Goal: Feedback & Contribution: Submit feedback/report problem

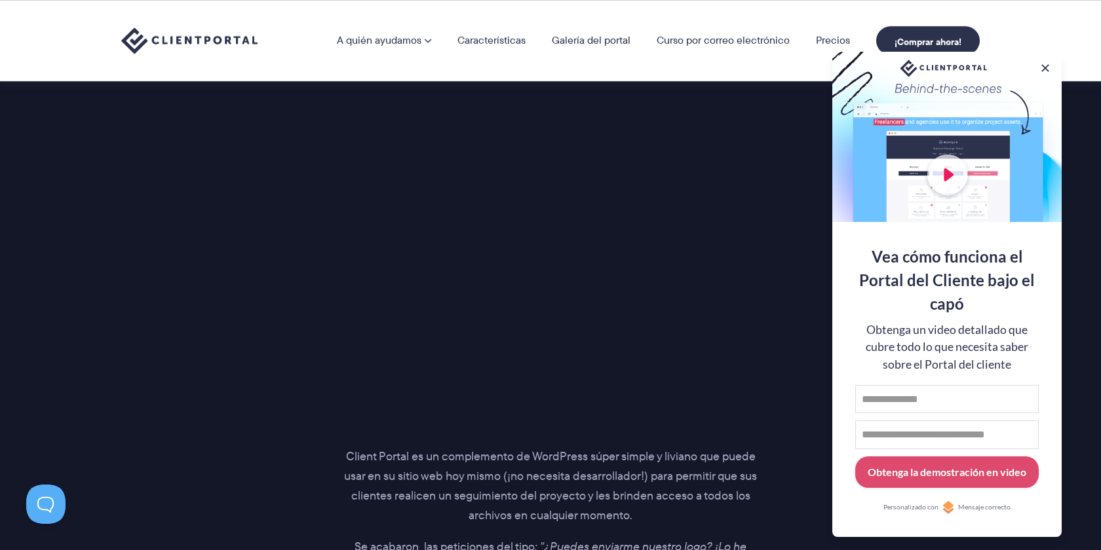
scroll to position [1680, 0]
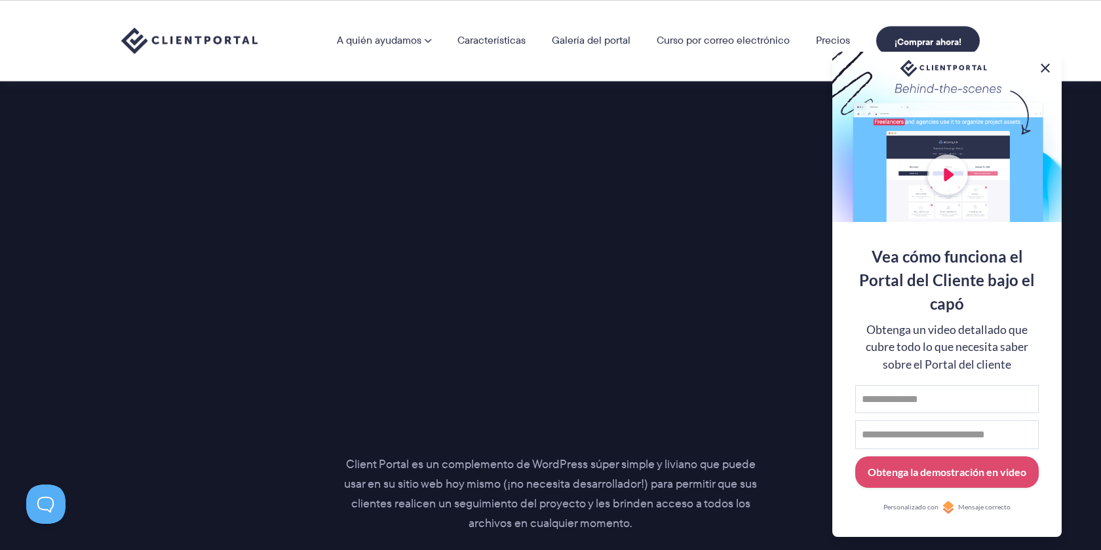
click at [1041, 67] on button at bounding box center [1045, 68] width 16 height 16
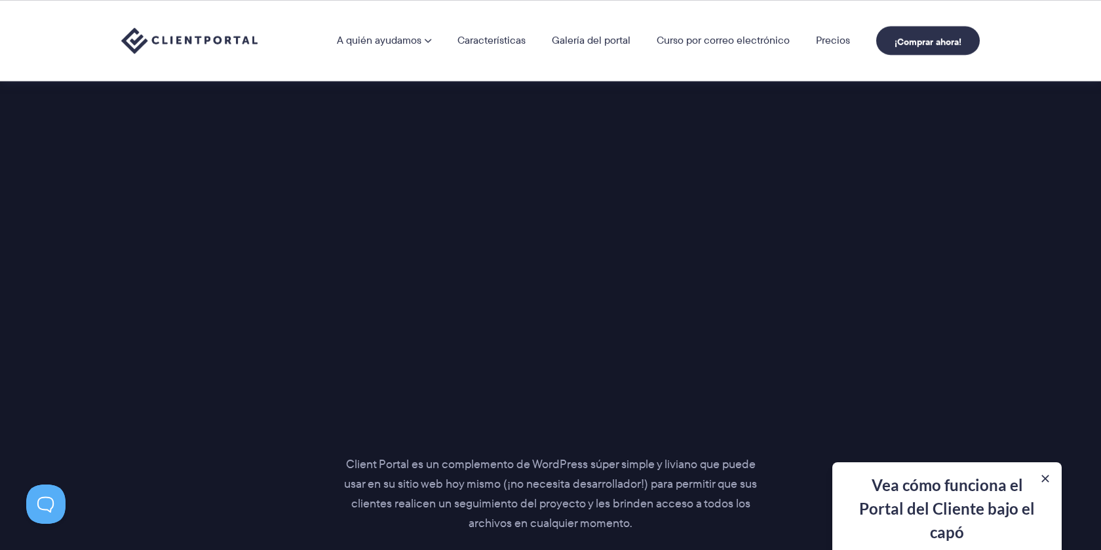
click at [825, 259] on div "Presentando… El portal perfecto para tus clientes Client Portal es un complemen…" at bounding box center [550, 331] width 891 height 624
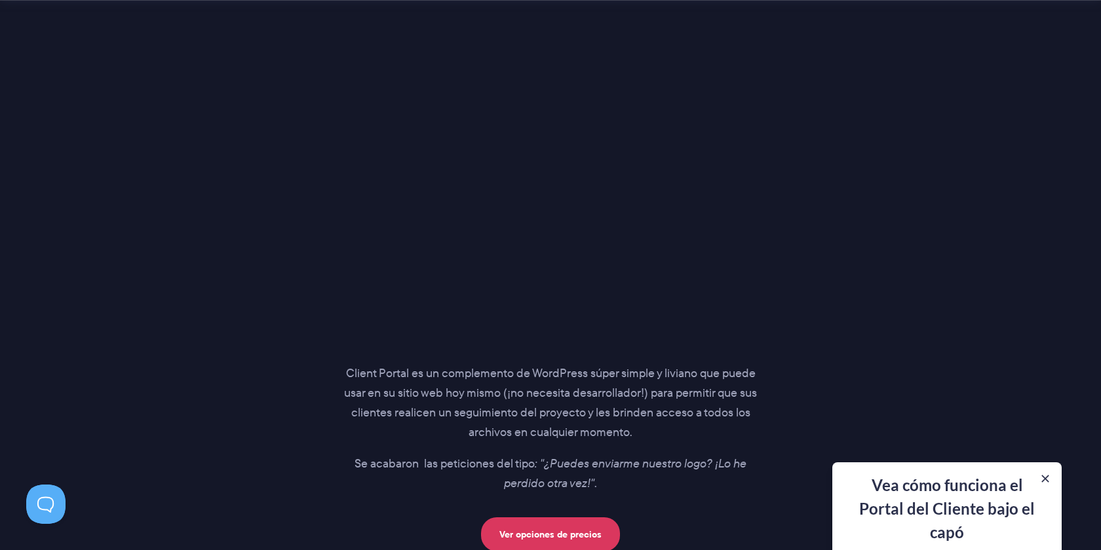
scroll to position [1977, 0]
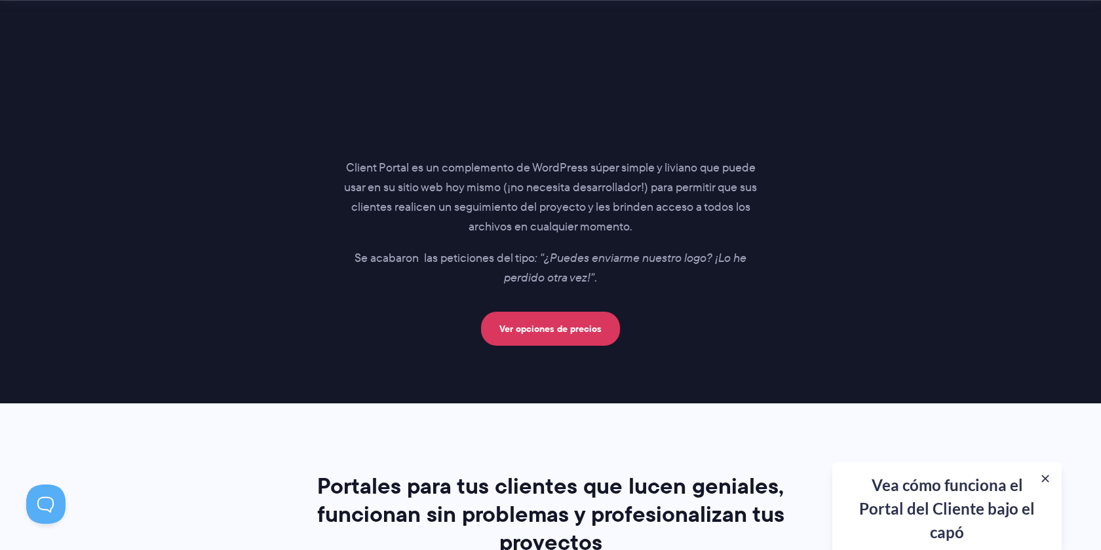
click at [910, 510] on div "Vea cómo funciona el Portal del Cliente bajo el capó Obtenga un video detallado…" at bounding box center [946, 507] width 229 height 88
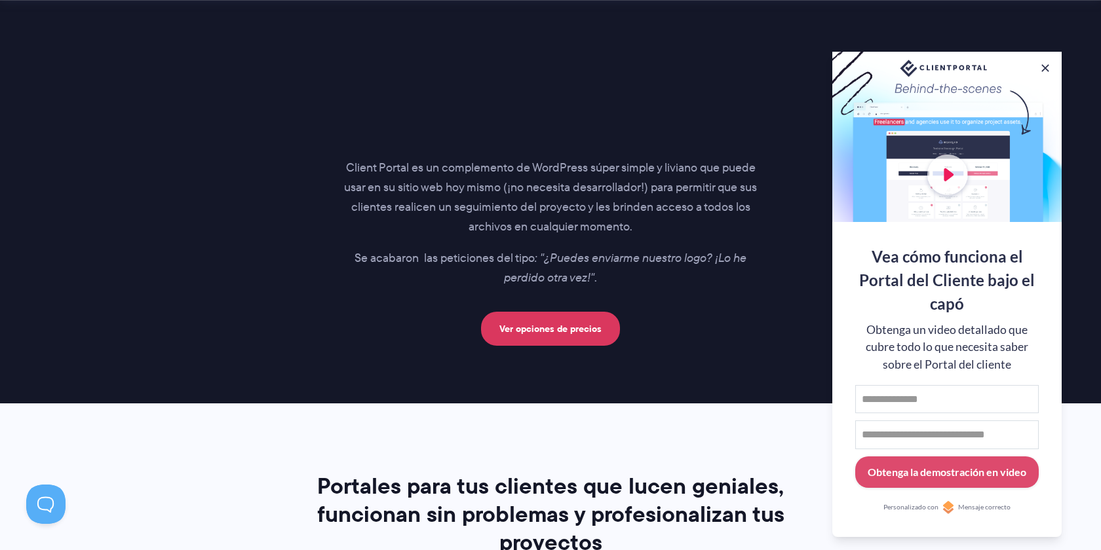
click at [701, 370] on section "Presentando… El portal perfecto para tus clientes Client Portal es un complemen…" at bounding box center [550, 24] width 1101 height 760
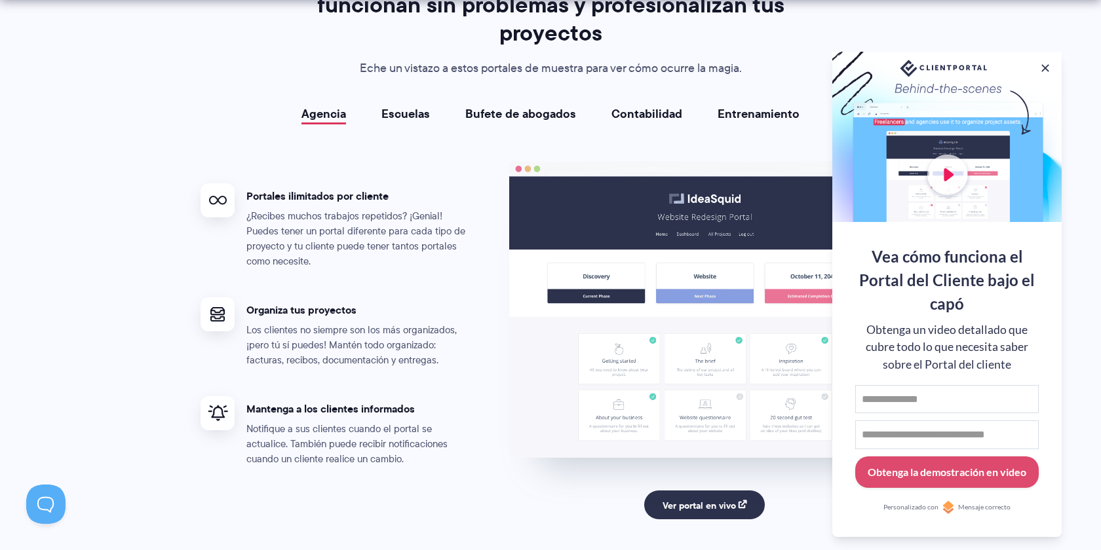
scroll to position [2577, 0]
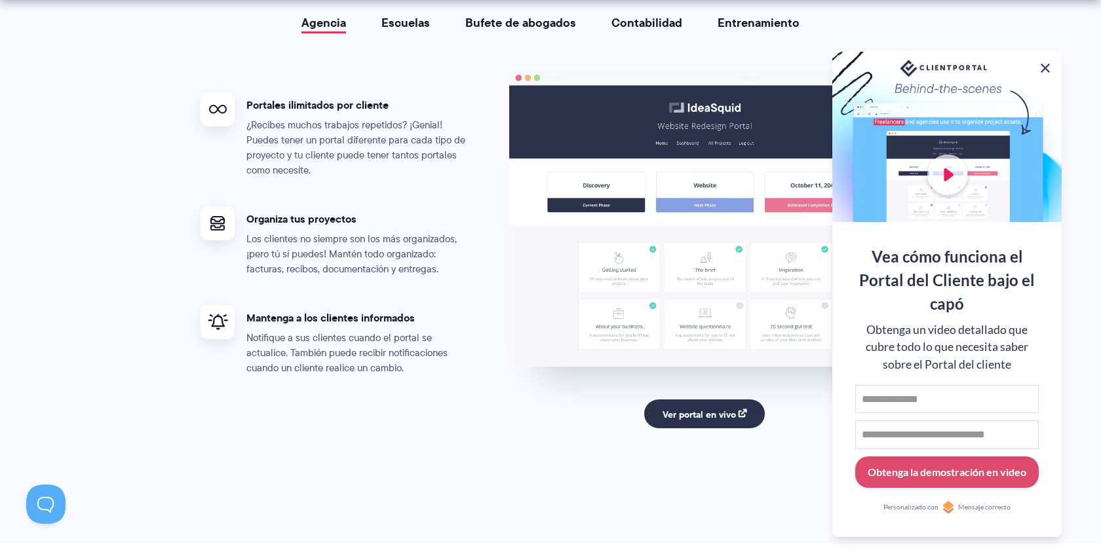
click at [1038, 62] on button at bounding box center [1045, 68] width 16 height 16
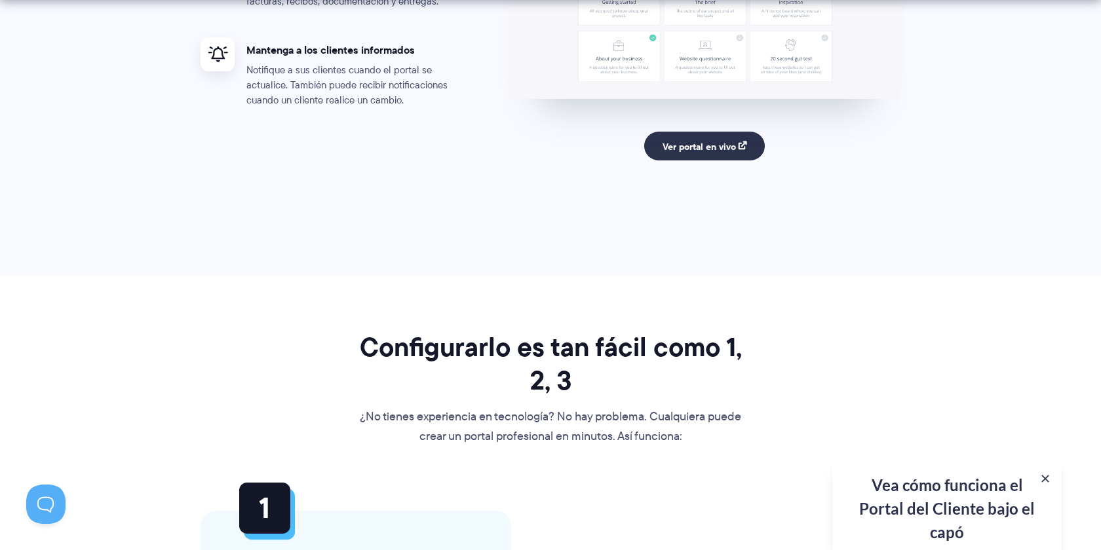
scroll to position [2969, 0]
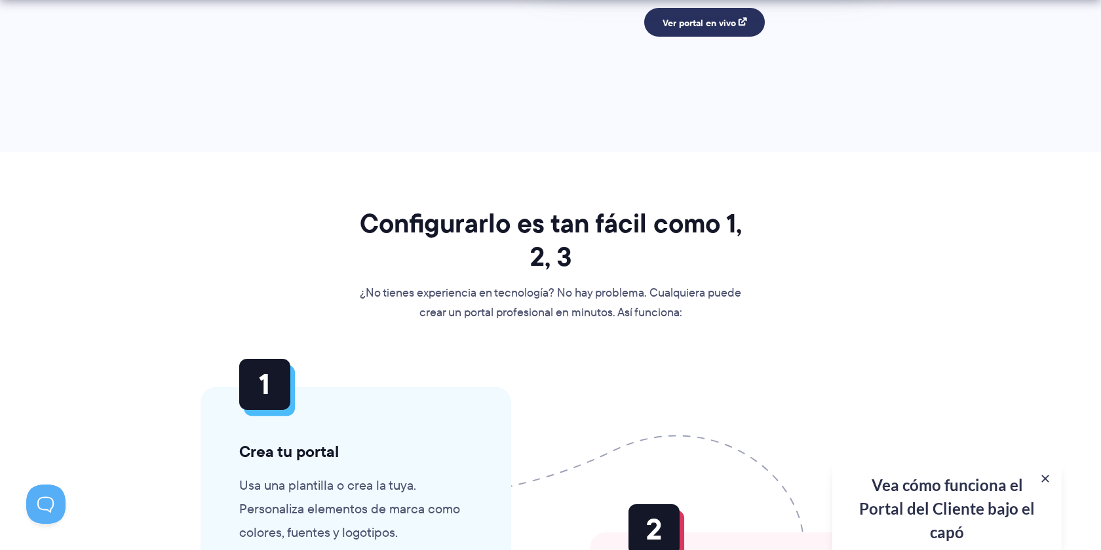
click at [720, 29] on link "Ver portal en vivo" at bounding box center [704, 22] width 121 height 29
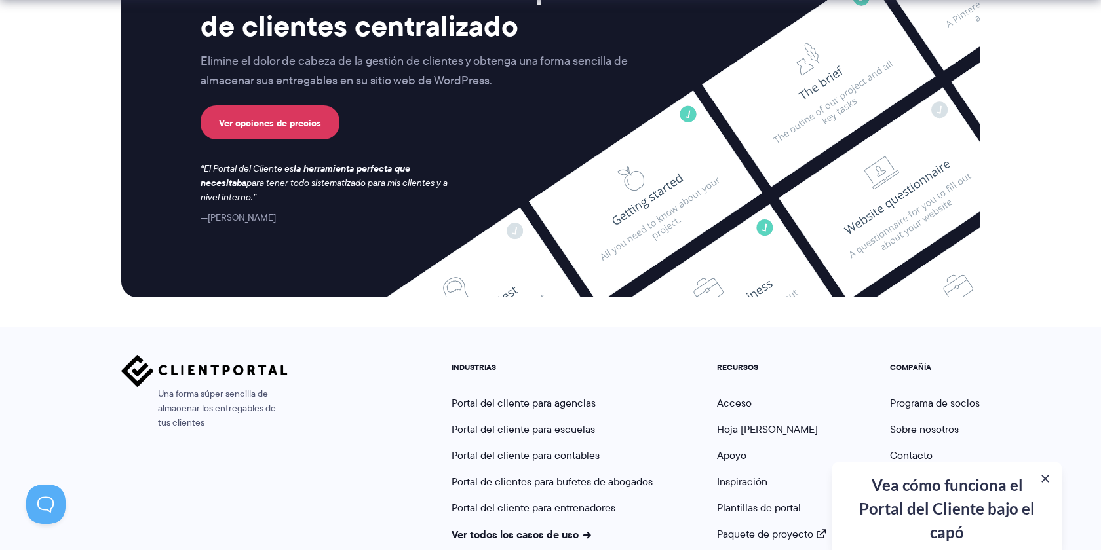
scroll to position [5674, 0]
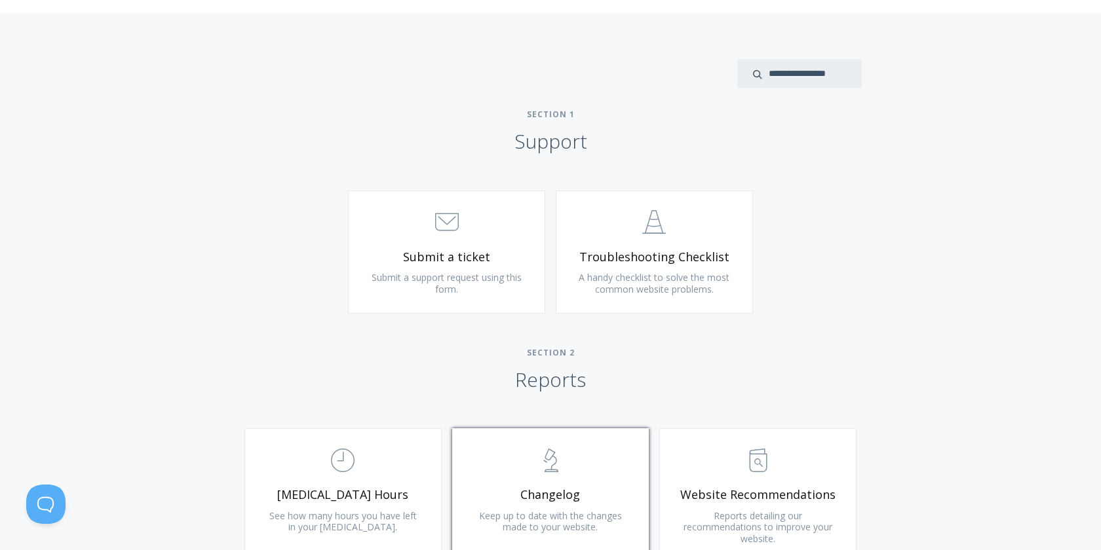
scroll to position [535, 0]
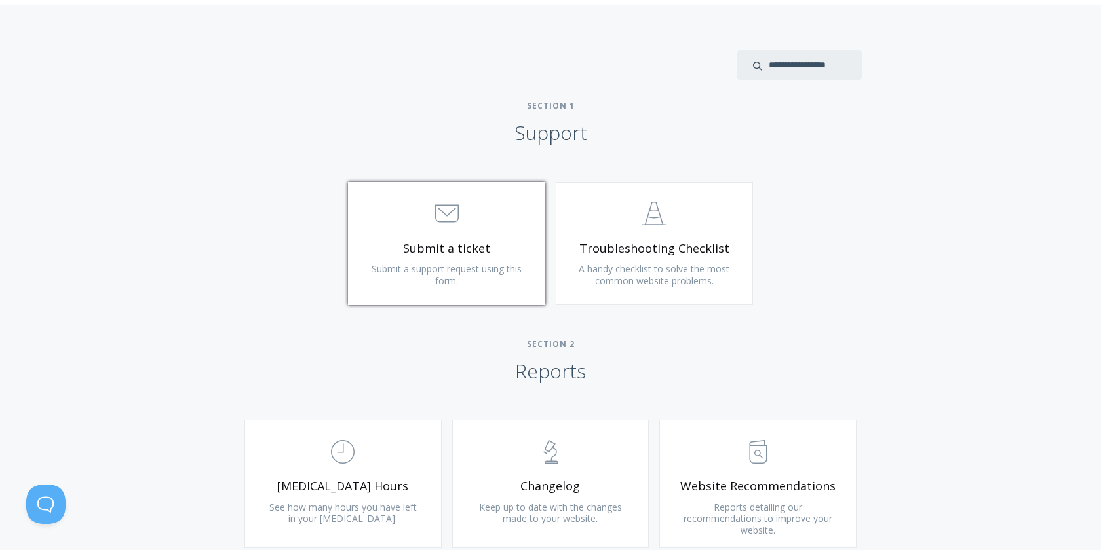
click at [520, 272] on span "Submit a support request using this form." at bounding box center [446, 275] width 150 height 24
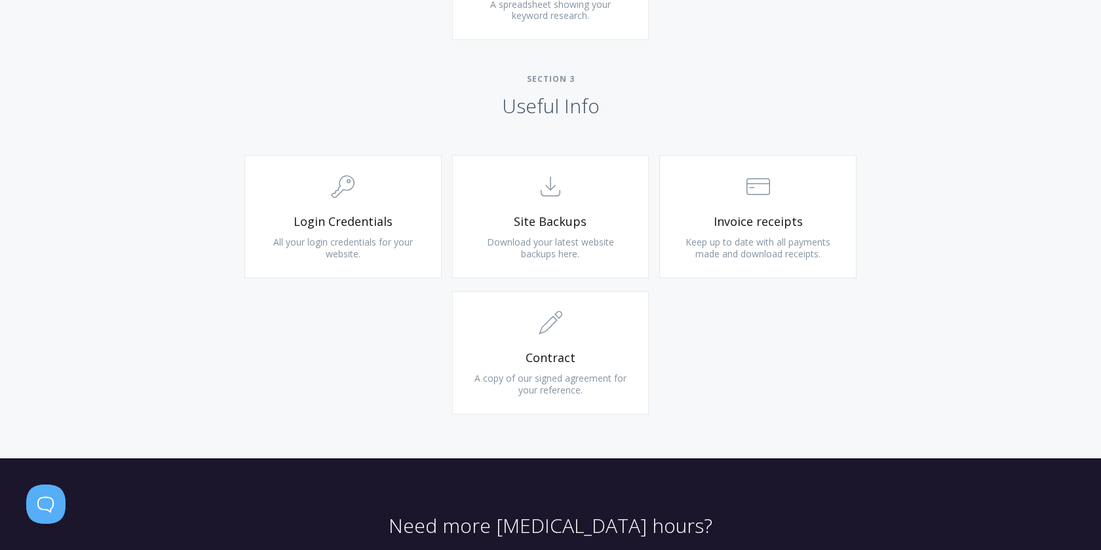
scroll to position [1183, 0]
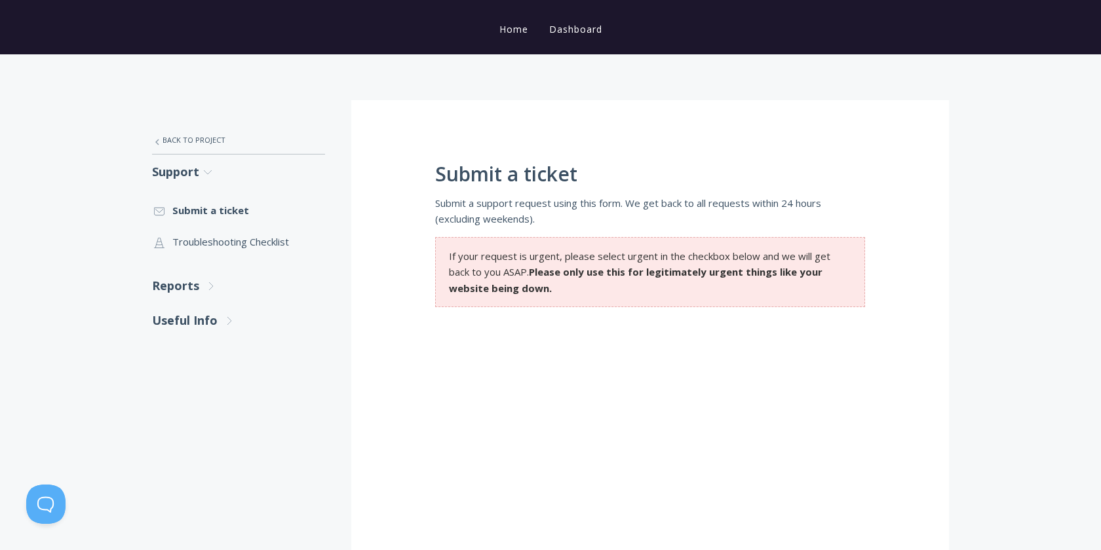
scroll to position [172, 0]
